Goal: Task Accomplishment & Management: Complete application form

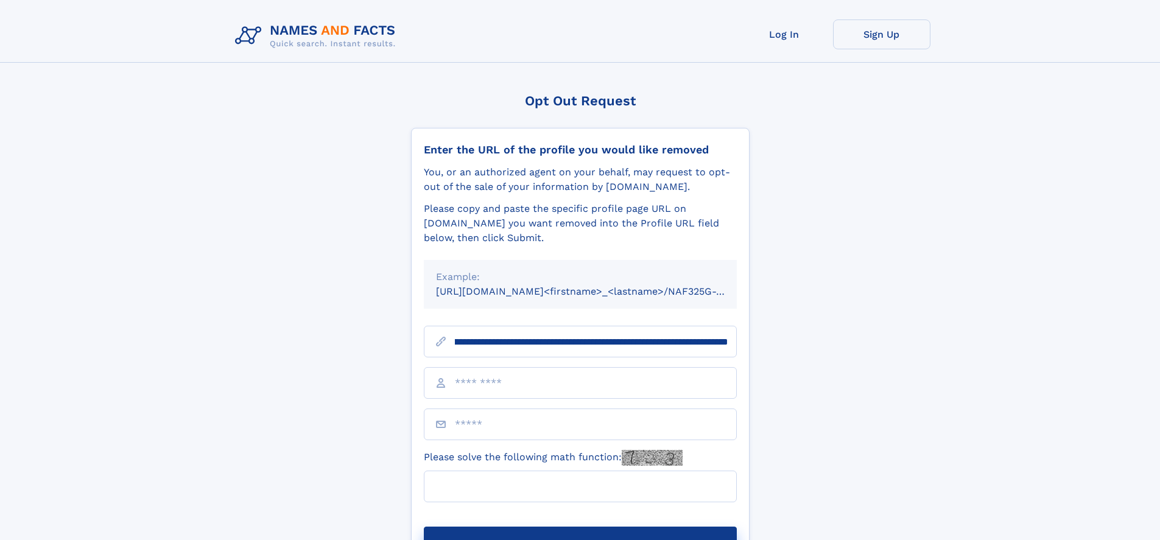
scroll to position [0, 149]
type input "**********"
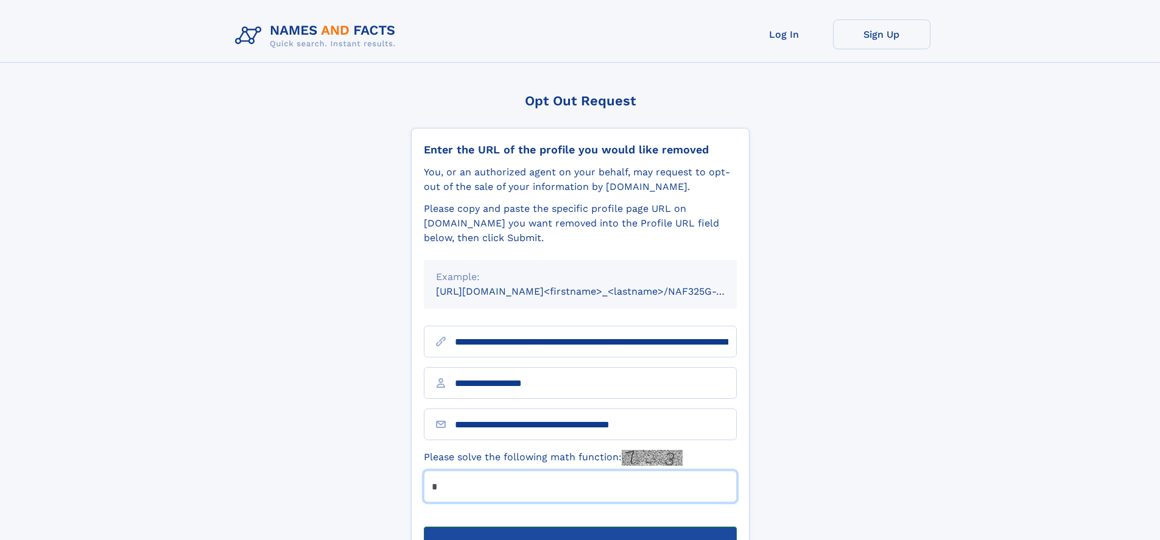
type input "*"
click at [580, 527] on button "Submit Opt Out Request" at bounding box center [580, 546] width 313 height 39
